Goal: Navigation & Orientation: Find specific page/section

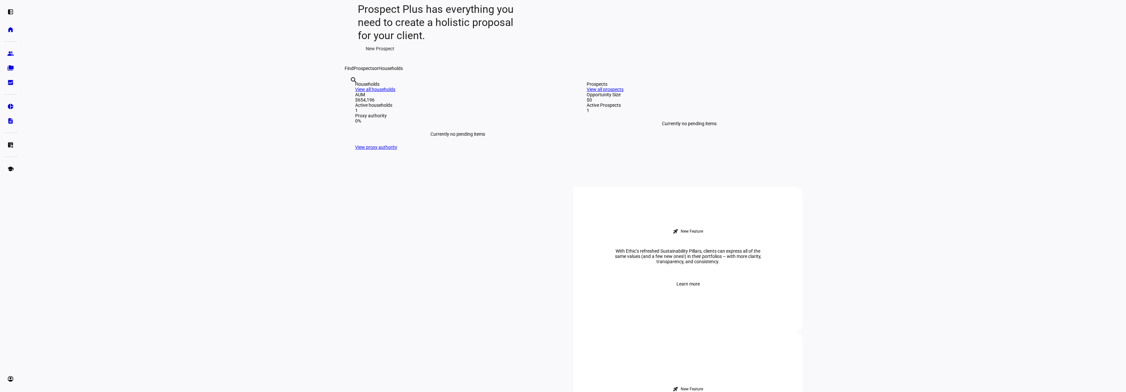
scroll to position [172, 0]
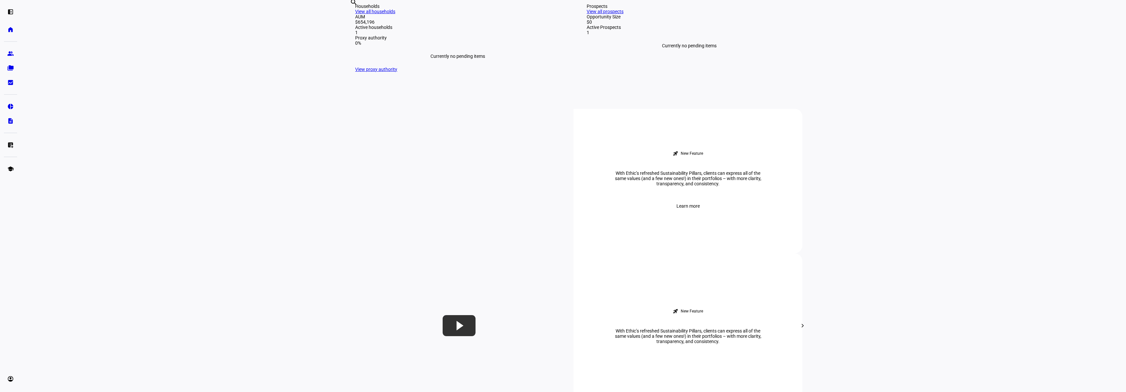
click at [395, 14] on link "View all households" at bounding box center [375, 11] width 40 height 5
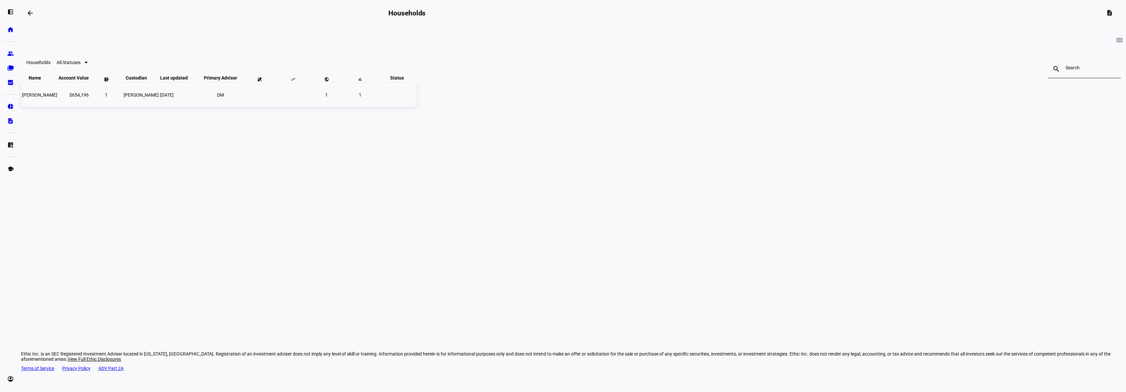
click at [57, 98] on span "[PERSON_NAME]" at bounding box center [39, 94] width 35 height 5
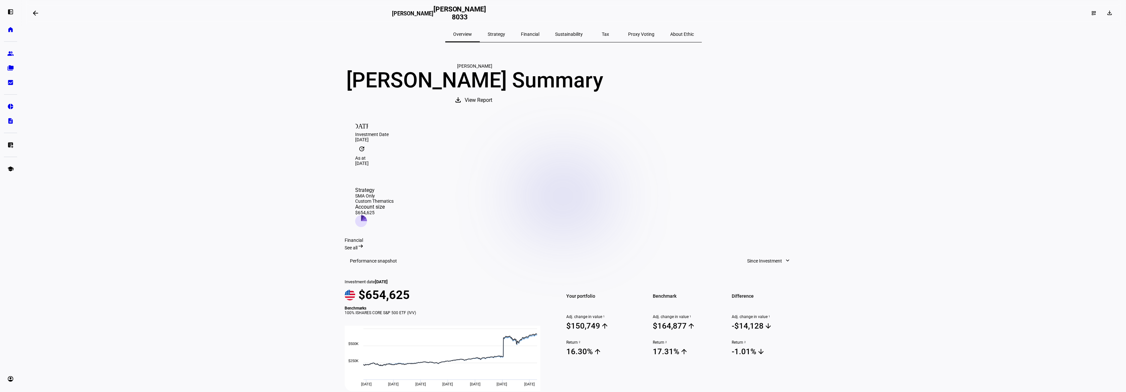
click at [36, 12] on mat-icon "arrow_backwards" at bounding box center [36, 13] width 8 height 8
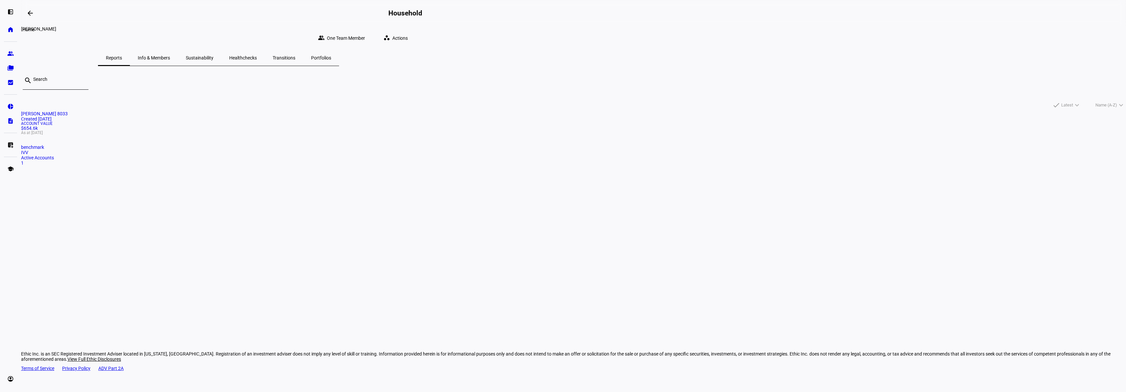
click at [9, 27] on eth-mat-symbol "home" at bounding box center [10, 29] width 7 height 7
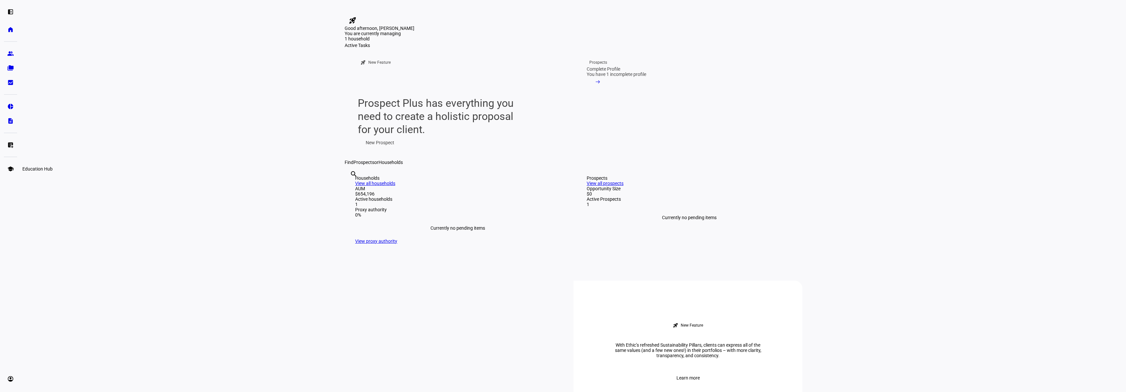
click at [11, 168] on eth-mat-symbol "school" at bounding box center [10, 169] width 7 height 7
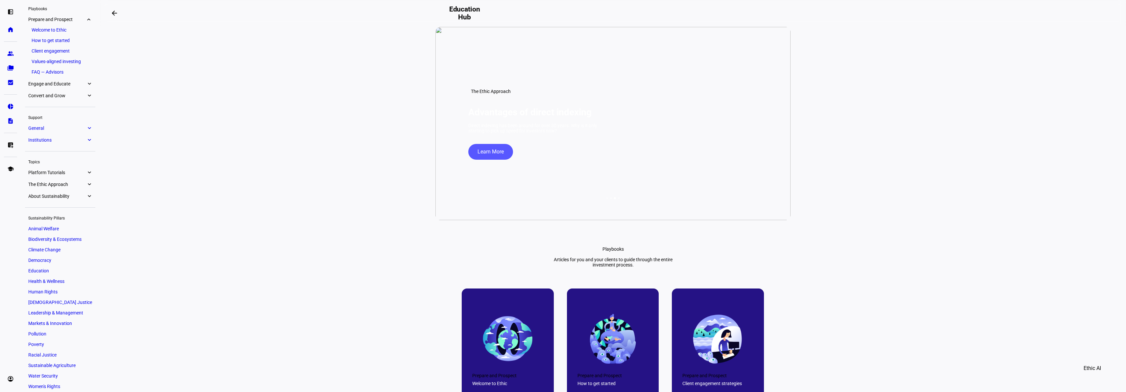
scroll to position [30, 0]
